Goal: Task Accomplishment & Management: Use online tool/utility

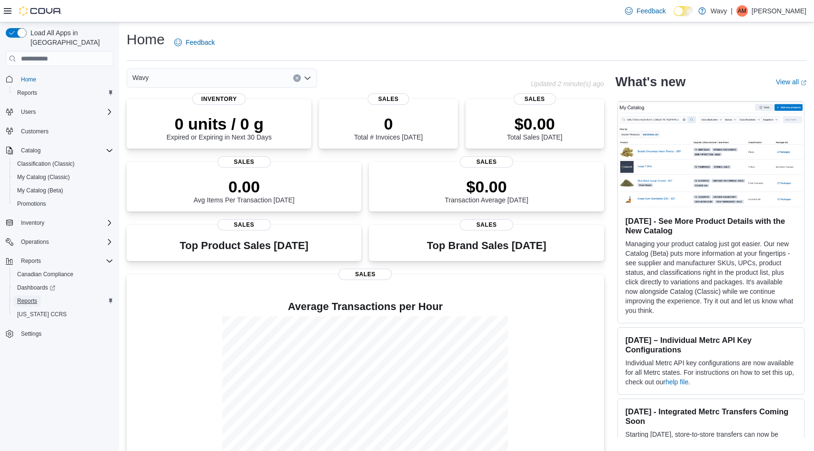
click at [27, 297] on span "Reports" at bounding box center [27, 301] width 20 height 8
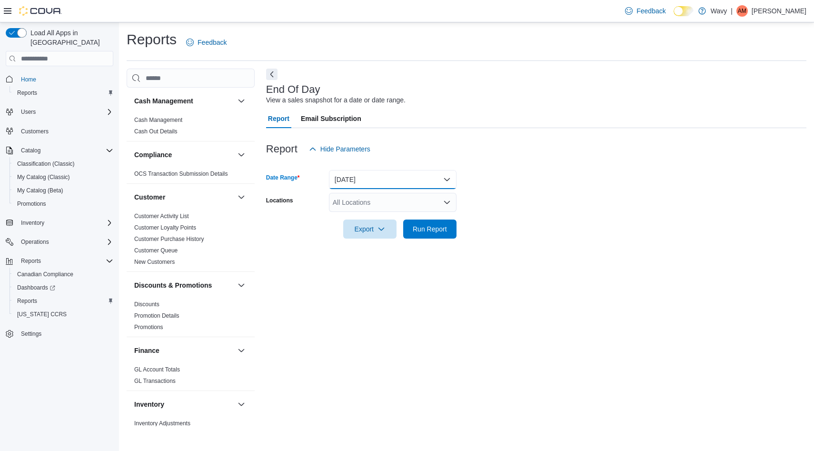
click at [347, 185] on button "[DATE]" at bounding box center [393, 179] width 128 height 19
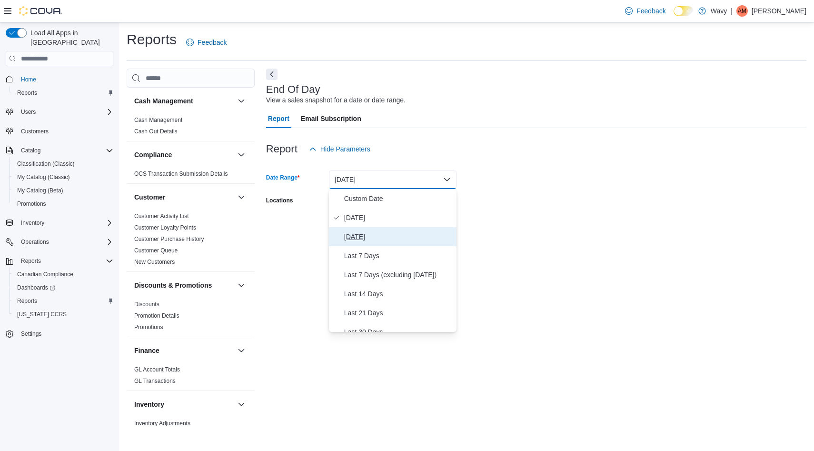
click at [358, 240] on span "[DATE]" at bounding box center [398, 236] width 109 height 11
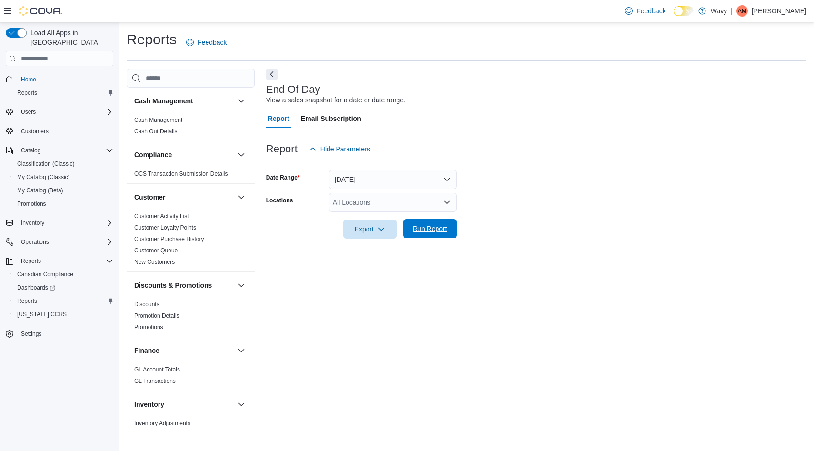
click at [431, 235] on span "Run Report" at bounding box center [430, 228] width 42 height 19
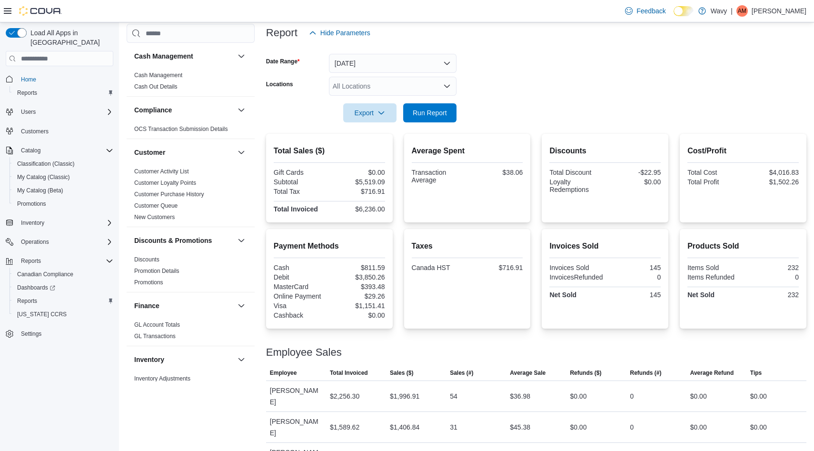
scroll to position [117, 0]
